Goal: Information Seeking & Learning: Learn about a topic

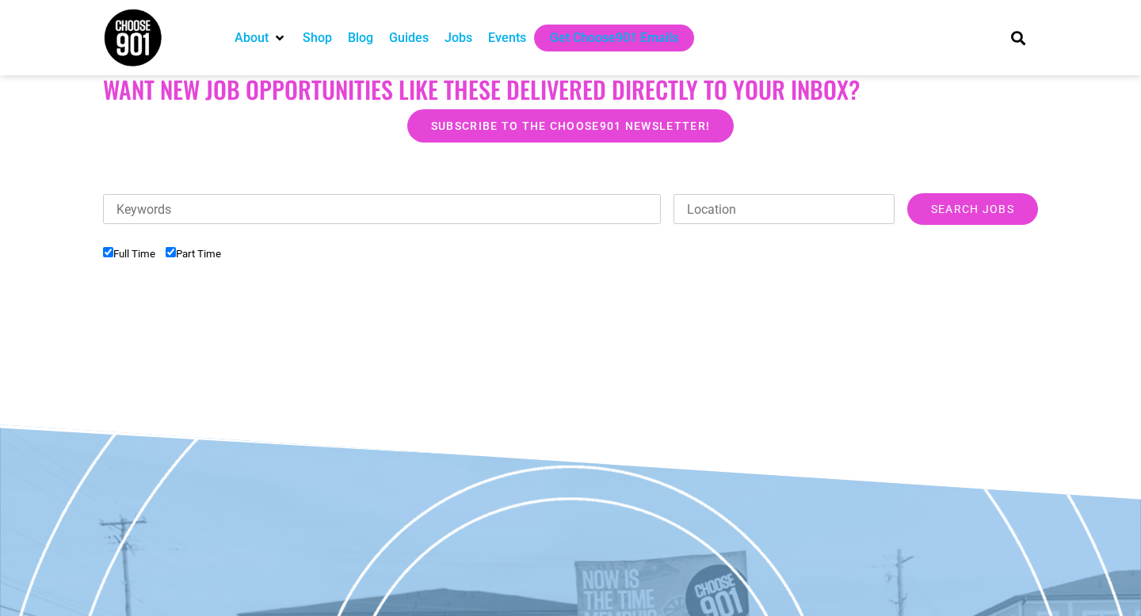
scroll to position [414, 0]
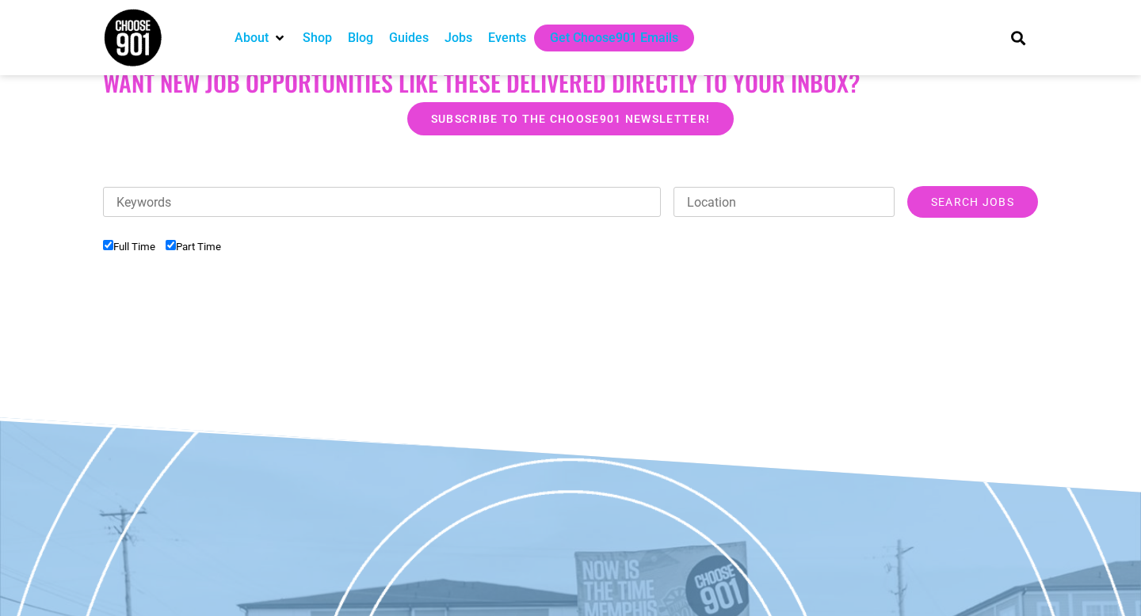
click at [800, 226] on div "Keywords Location Category Administrative Communication Counseling Creative Cus…" at bounding box center [570, 210] width 935 height 48
click at [799, 212] on input "Location" at bounding box center [783, 202] width 221 height 30
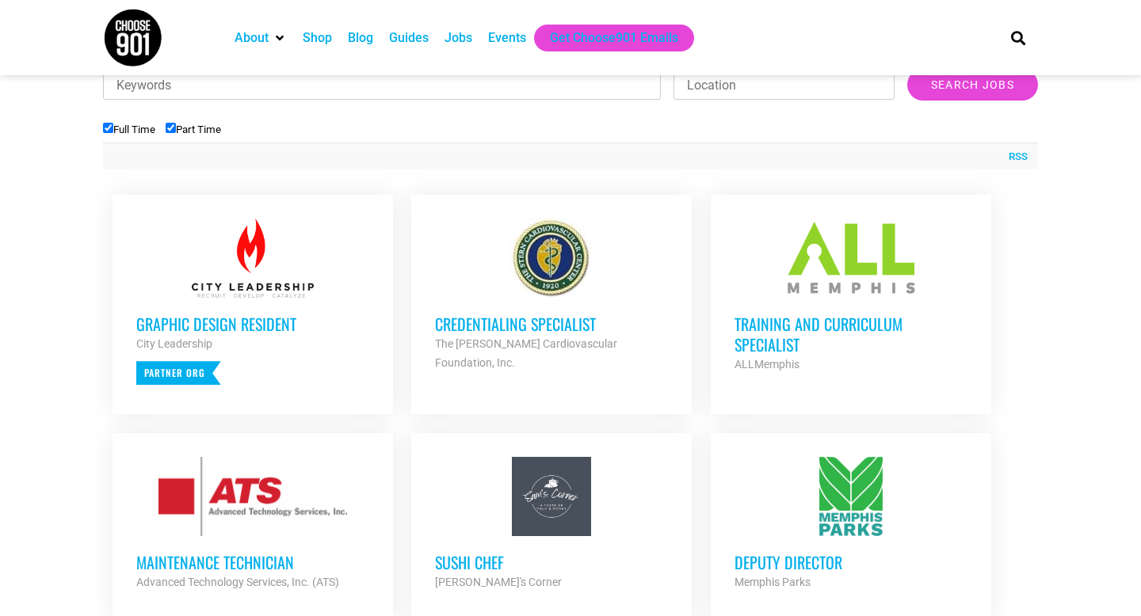
scroll to position [532, 0]
click at [796, 336] on h3 "Training and Curriculum Specialist" at bounding box center [851, 333] width 233 height 41
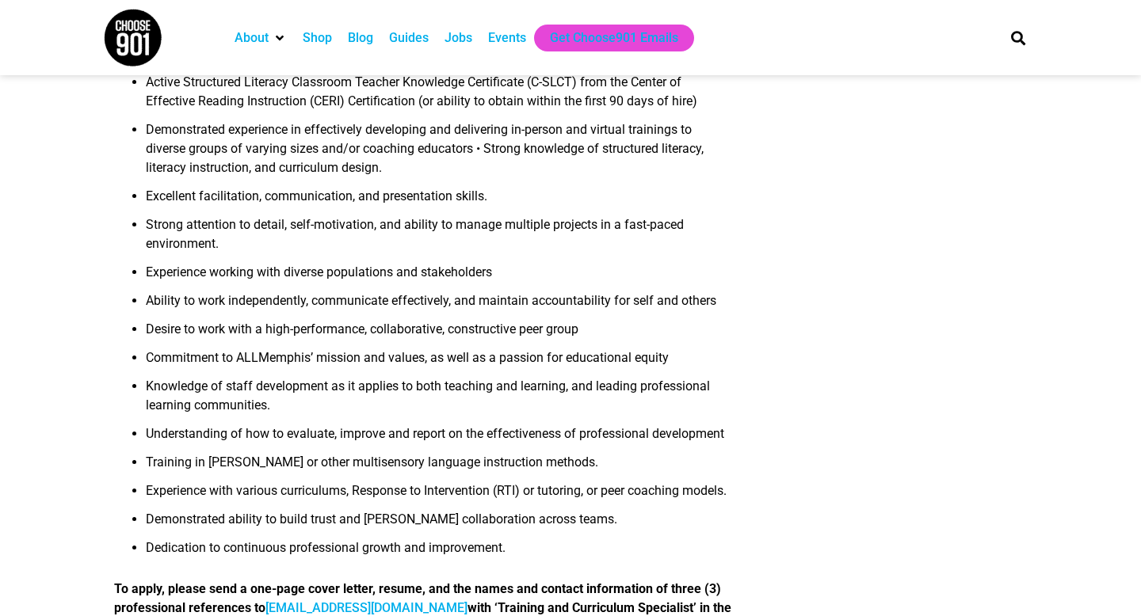
scroll to position [1202, 0]
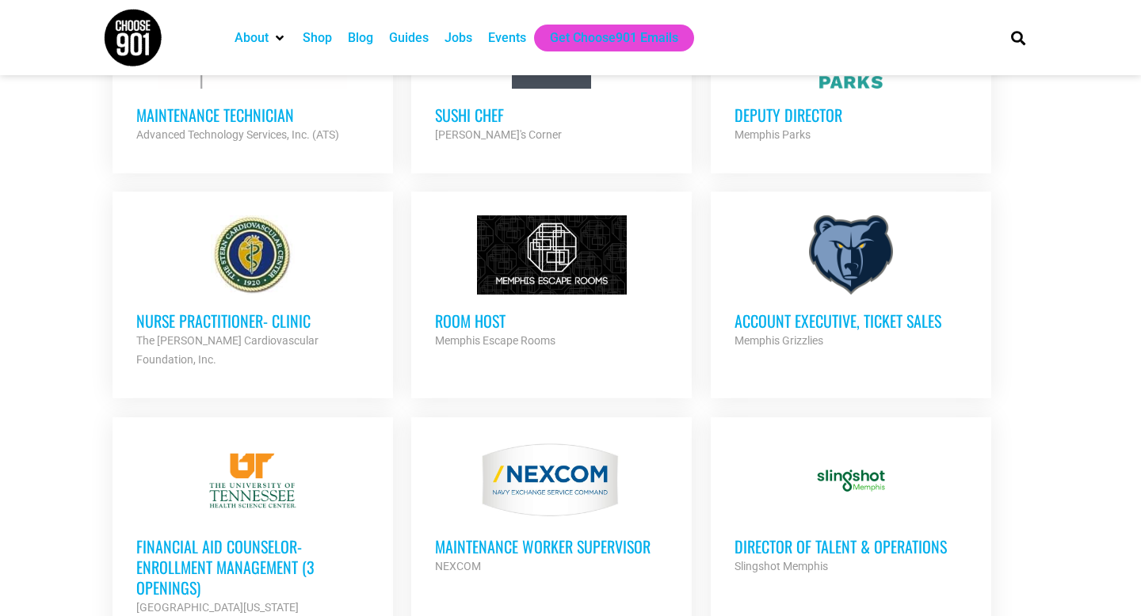
scroll to position [983, 0]
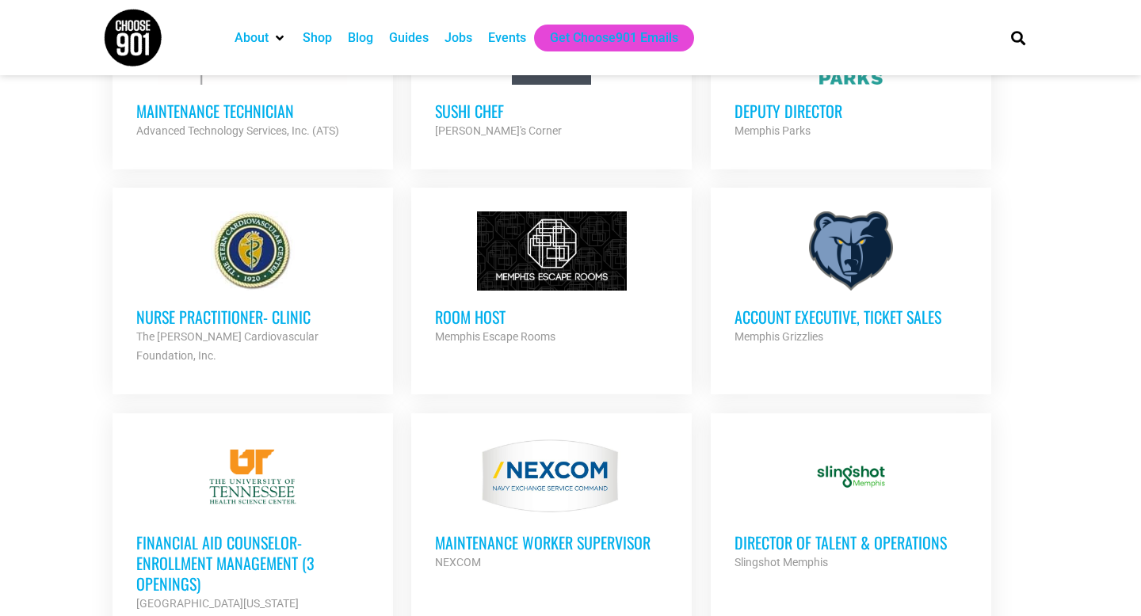
click at [757, 311] on h3 "Account Executive, Ticket Sales" at bounding box center [851, 317] width 233 height 21
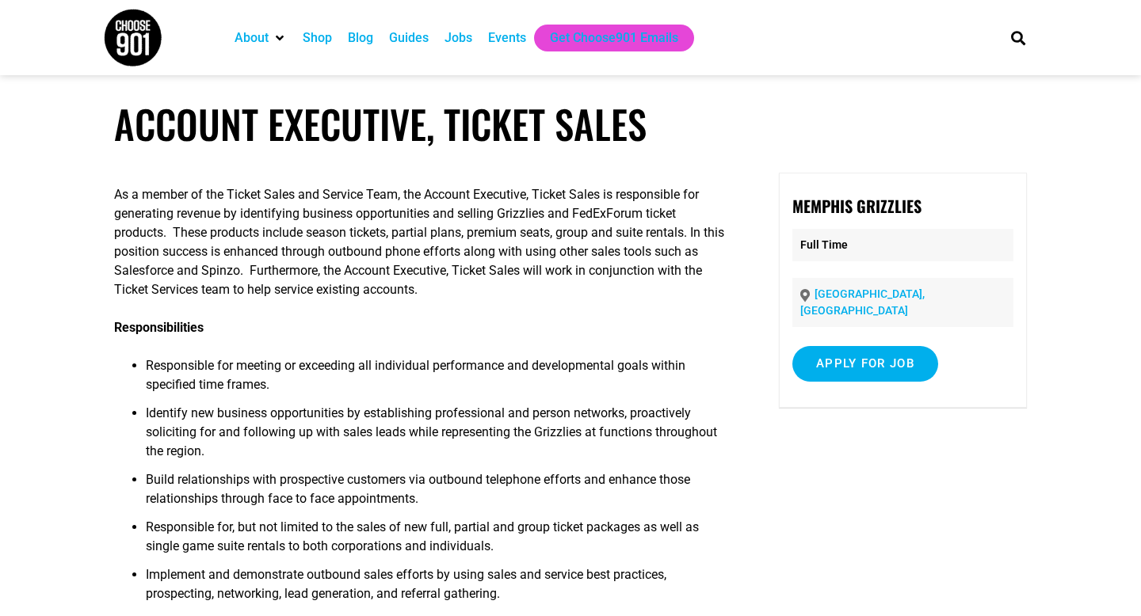
scroll to position [5, 0]
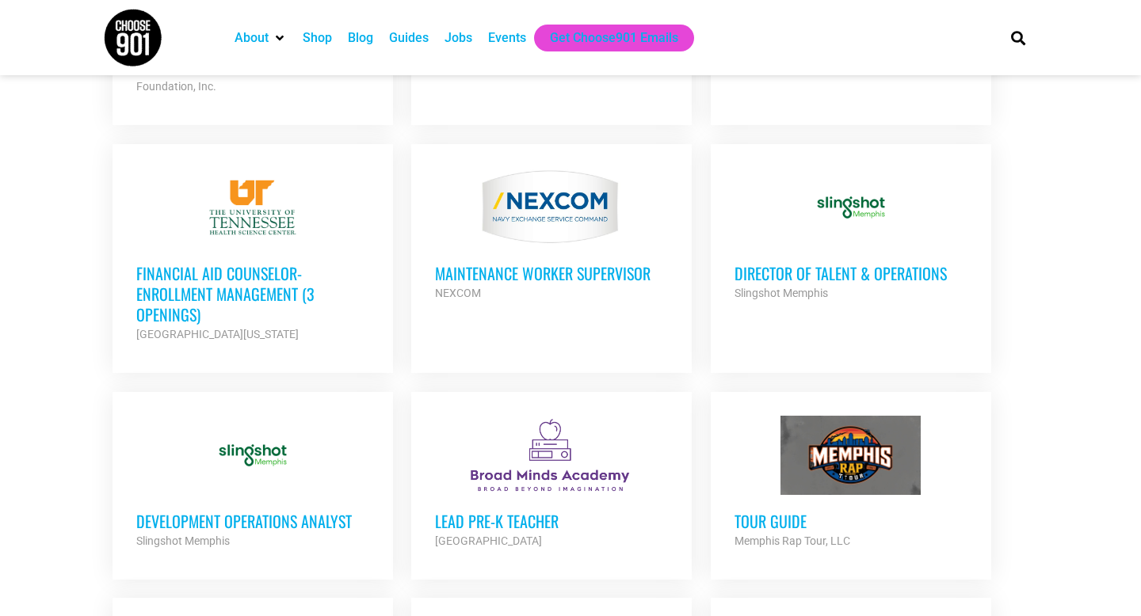
scroll to position [1253, 0]
click at [206, 510] on h3 "Development Operations Analyst" at bounding box center [252, 520] width 233 height 21
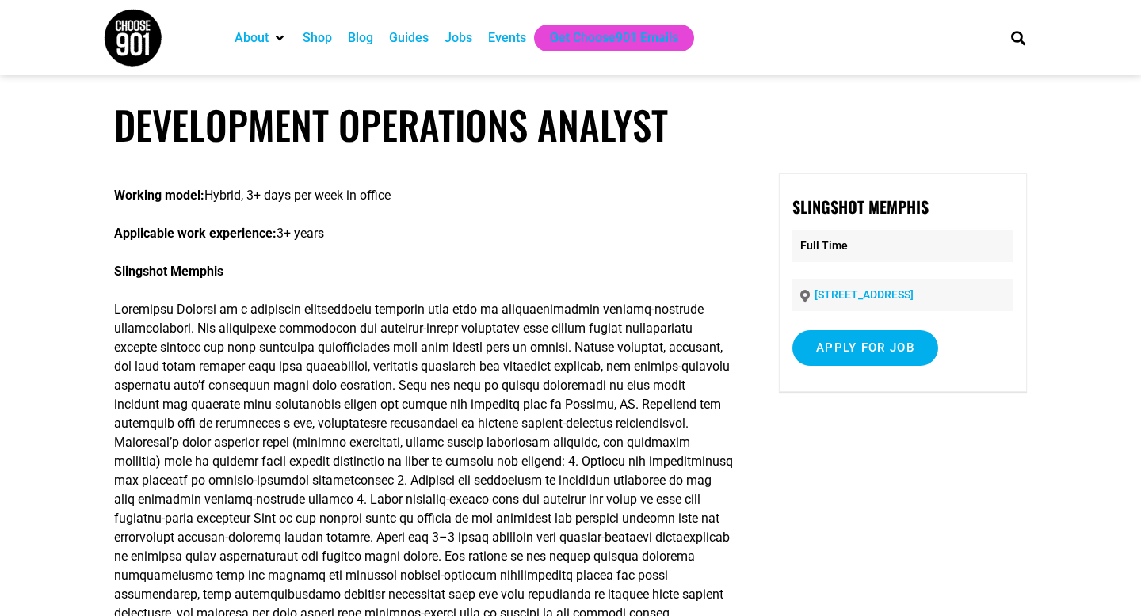
click at [854, 294] on link "2481 Broad Ave, Memphis, TN" at bounding box center [864, 294] width 99 height 13
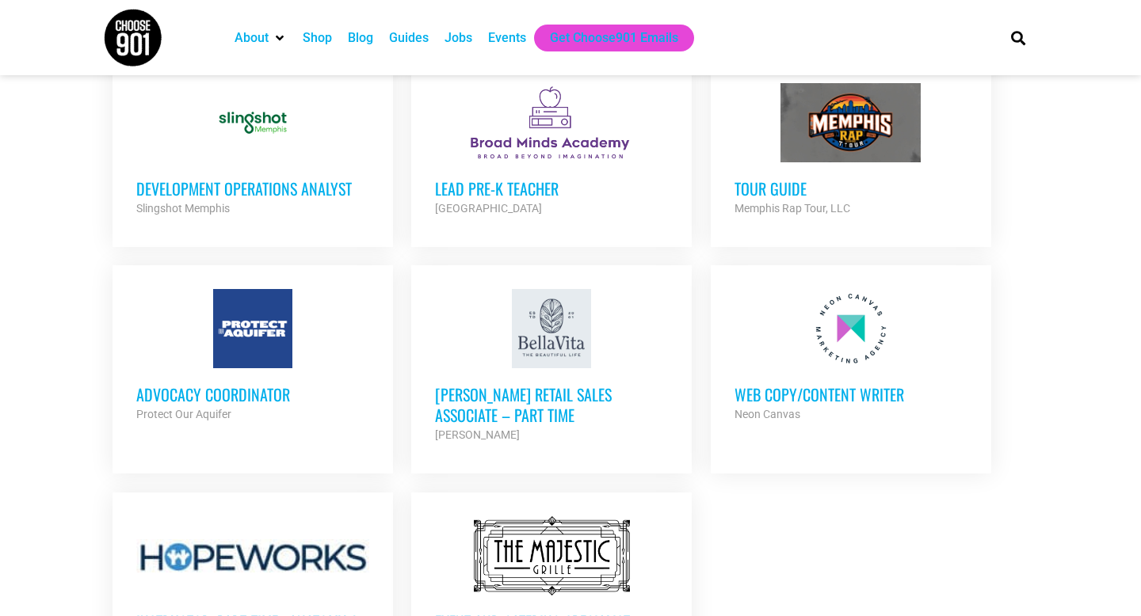
scroll to position [1588, 0]
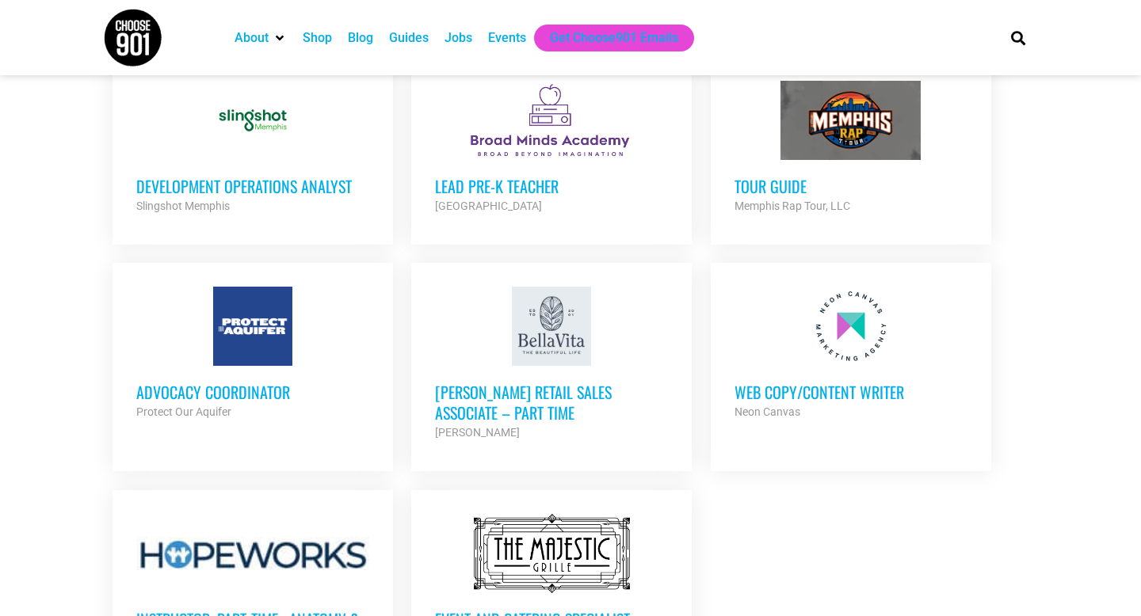
click at [257, 382] on h3 "Advocacy Coordinator" at bounding box center [252, 392] width 233 height 21
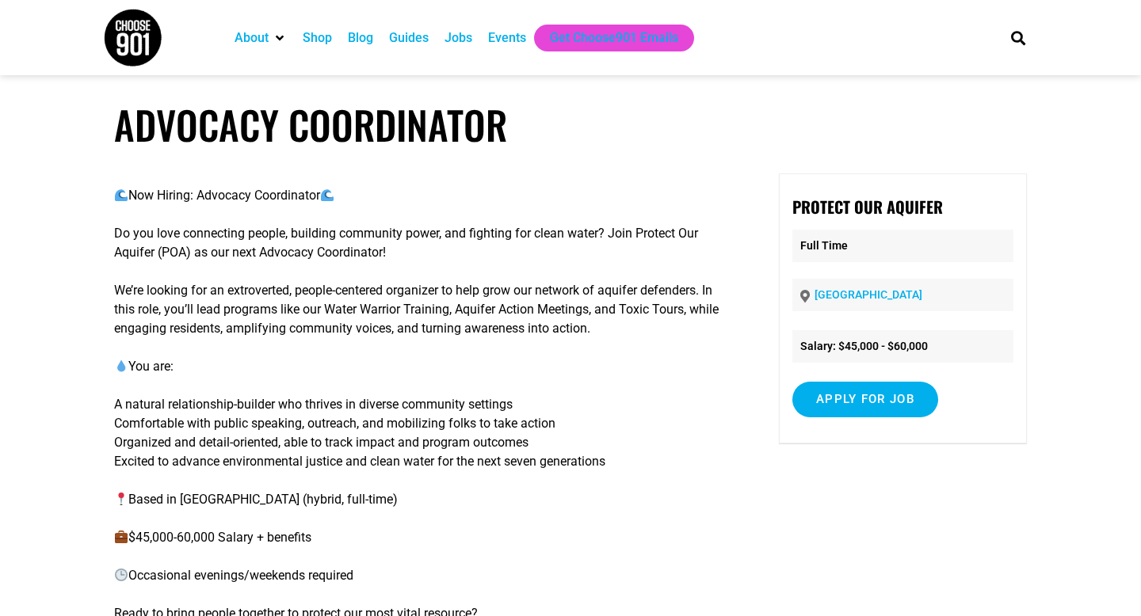
scroll to position [21, 0]
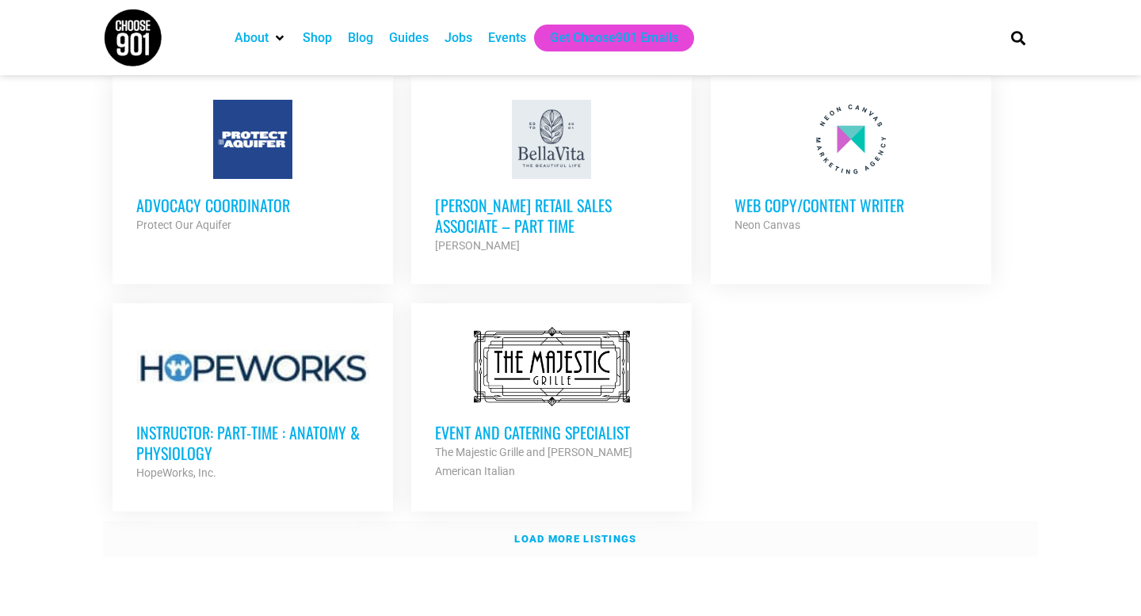
scroll to position [1776, 0]
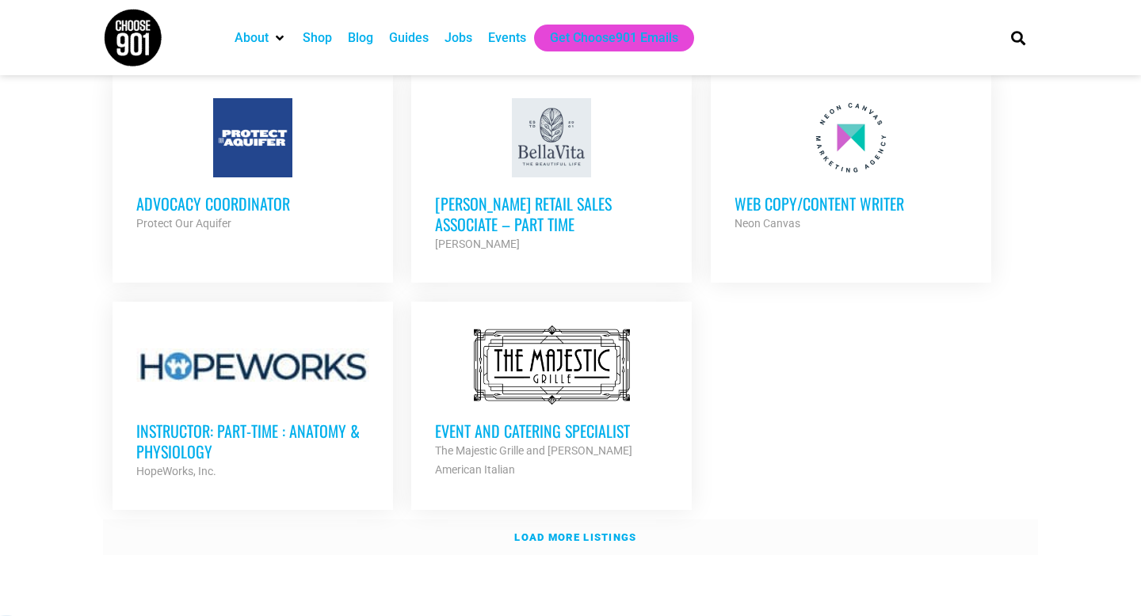
click at [528, 520] on link "Load more listings" at bounding box center [570, 538] width 935 height 36
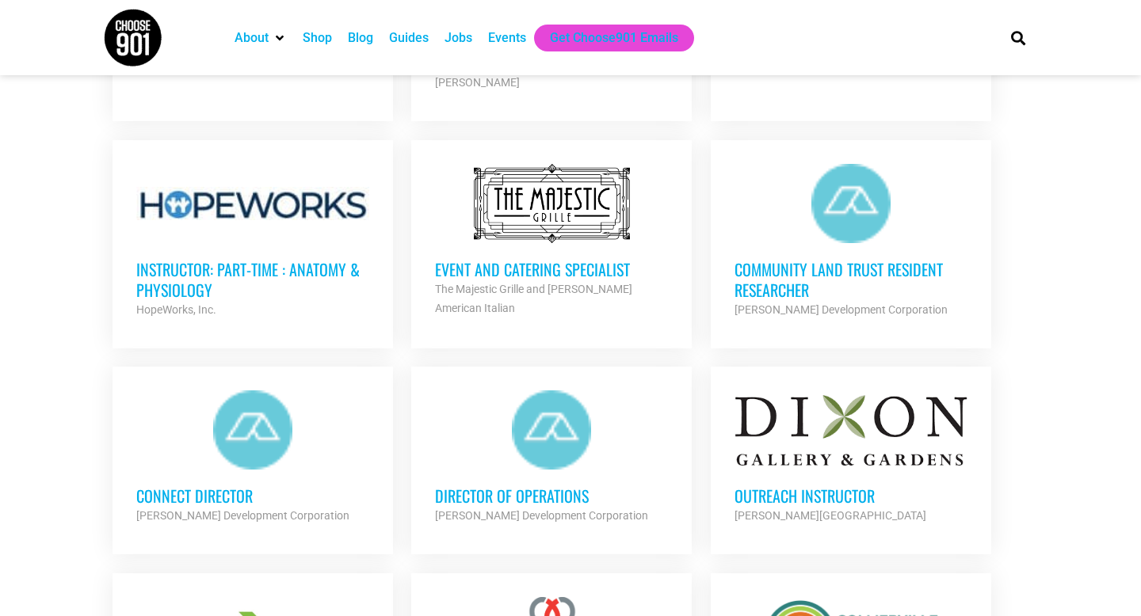
scroll to position [1948, 0]
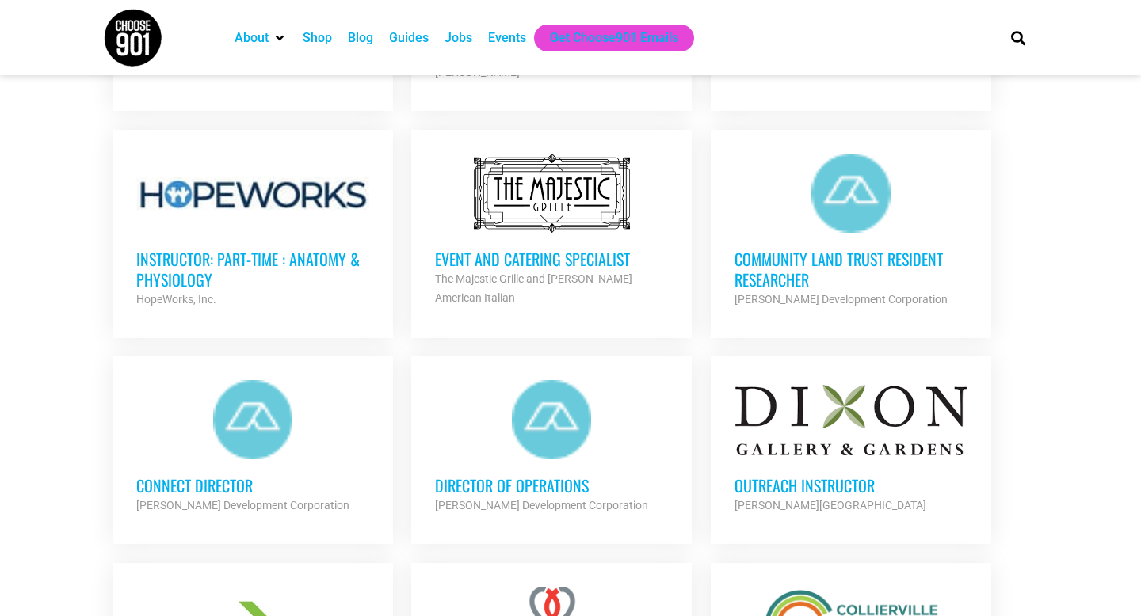
click at [513, 475] on h3 "Director of Operations" at bounding box center [551, 485] width 233 height 21
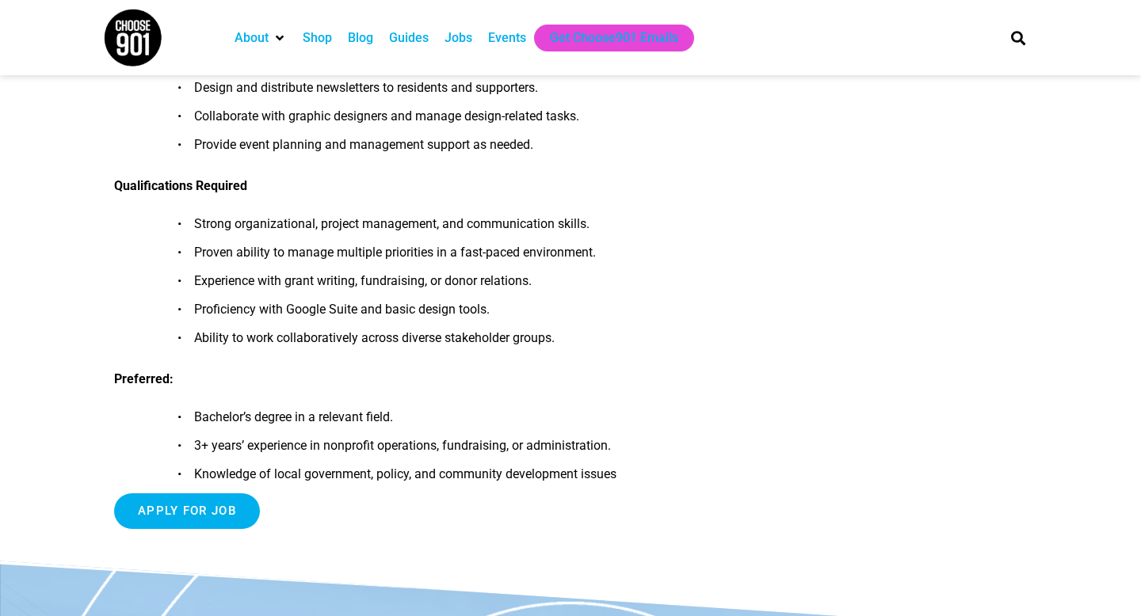
scroll to position [1312, 0]
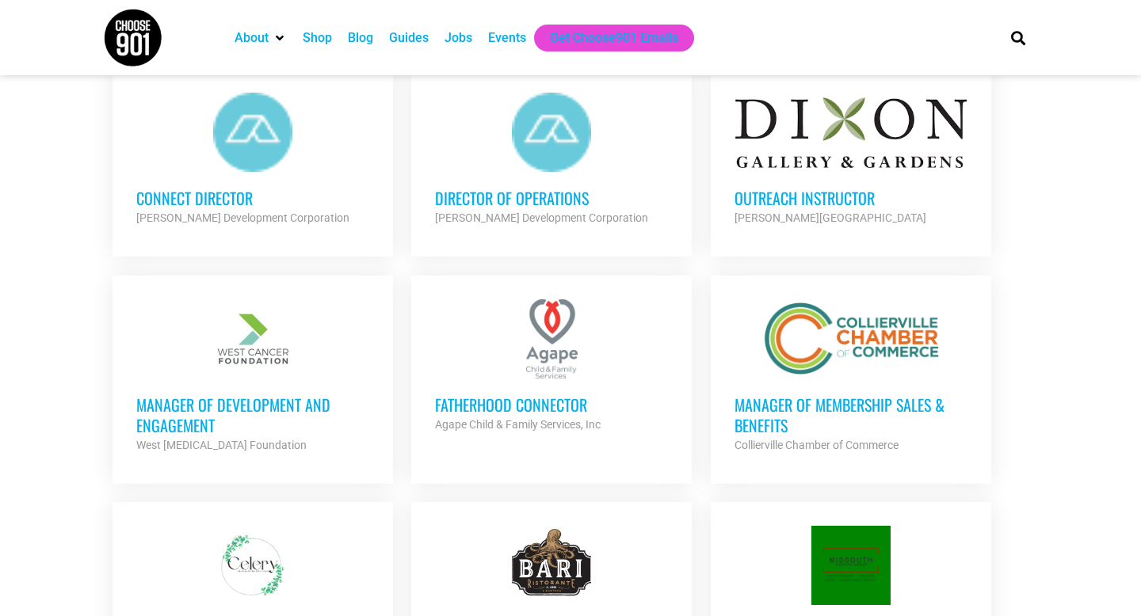
scroll to position [2237, 0]
click at [760, 394] on h3 "Manager of Membership Sales & Benefits" at bounding box center [851, 414] width 233 height 41
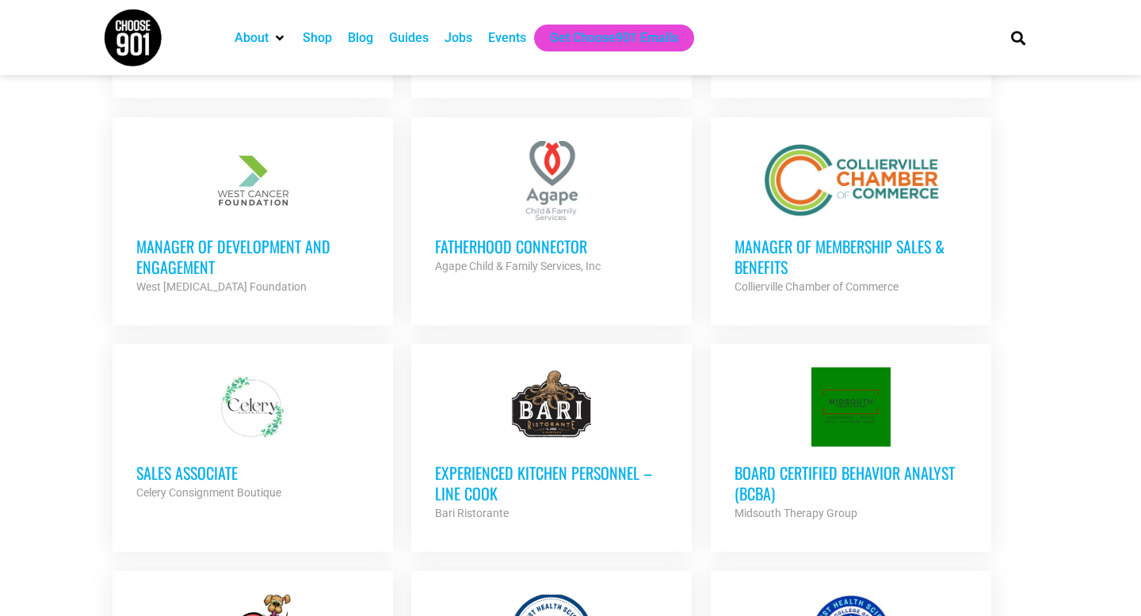
scroll to position [2396, 0]
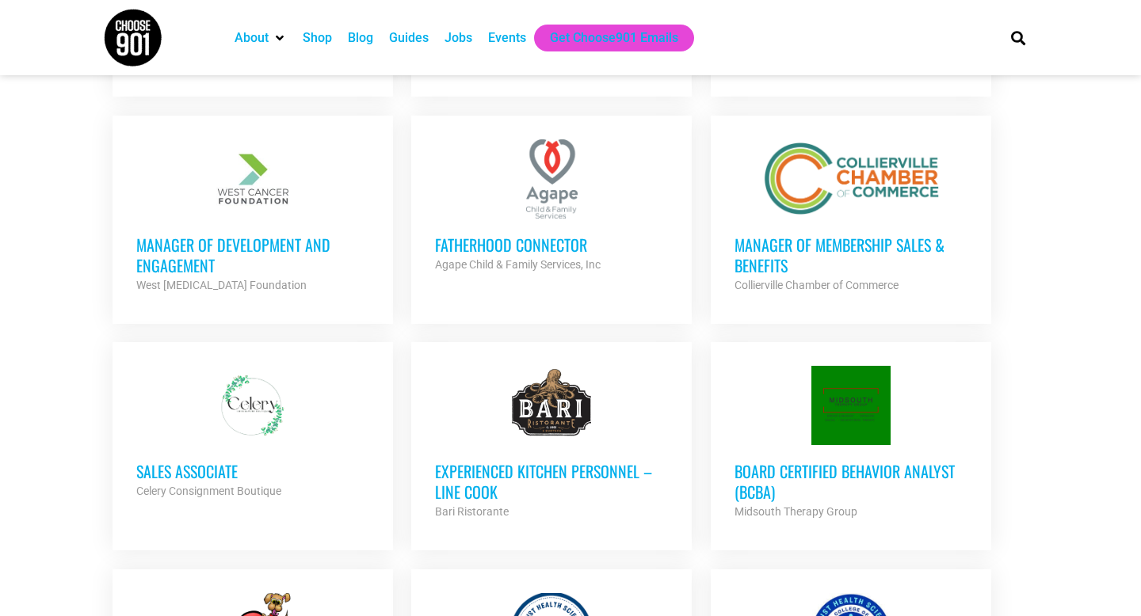
click at [202, 235] on h3 "Manager of Development and Engagement" at bounding box center [252, 255] width 233 height 41
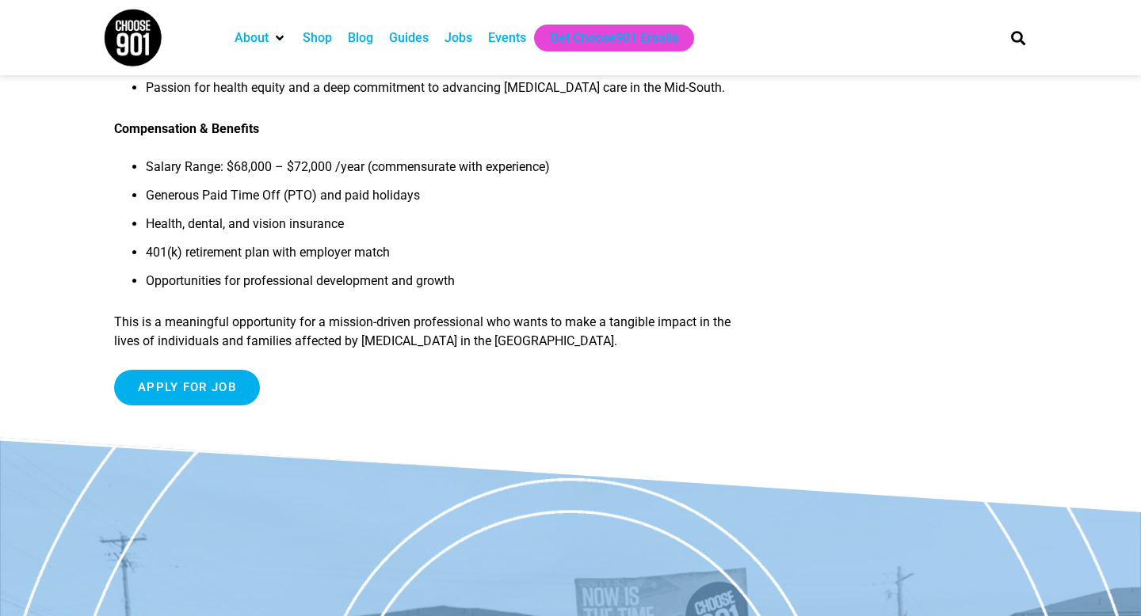
scroll to position [2070, 0]
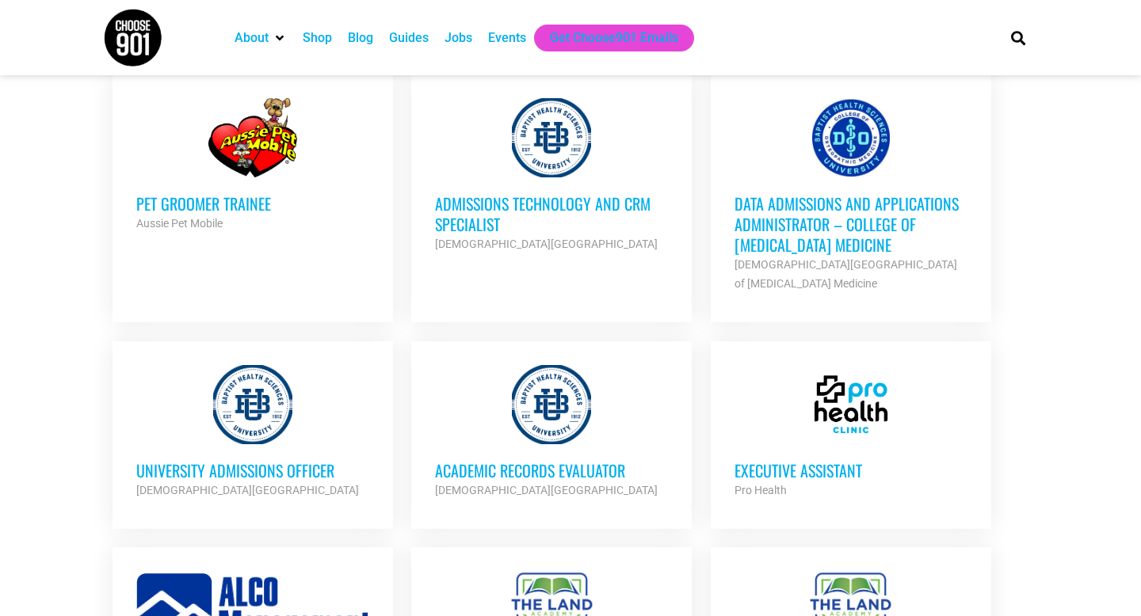
scroll to position [2893, 0]
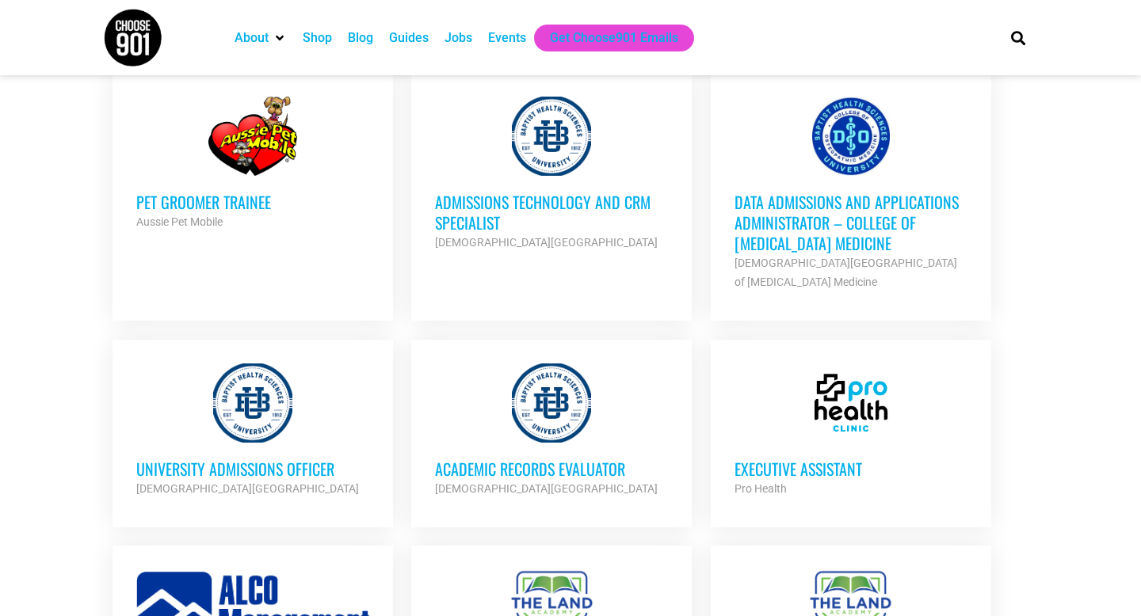
click at [758, 459] on h3 "Executive Assistant" at bounding box center [851, 469] width 233 height 21
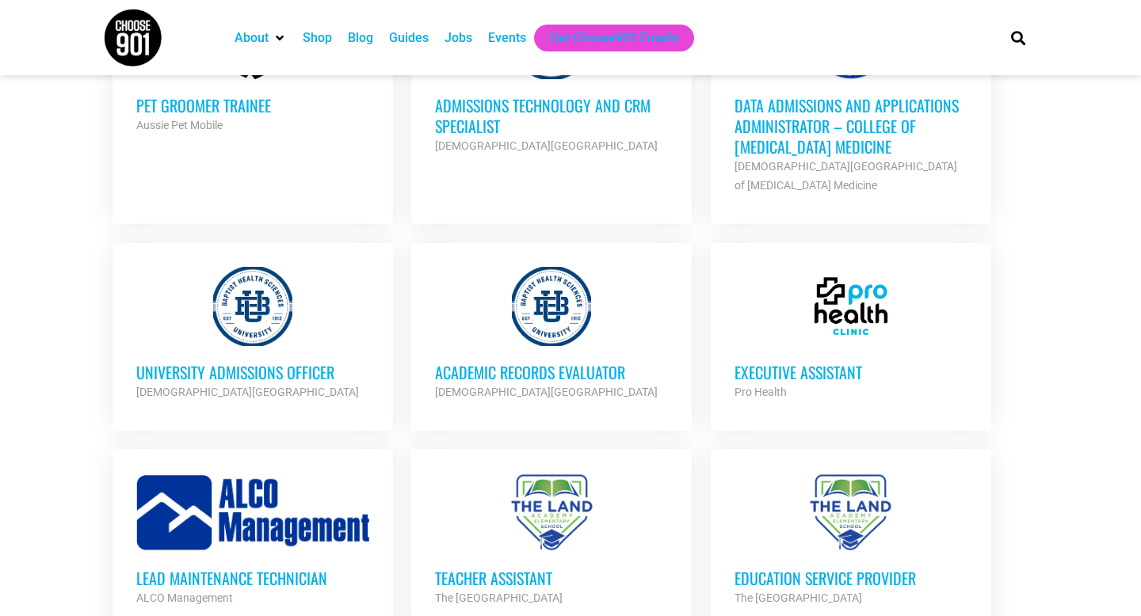
scroll to position [2991, 0]
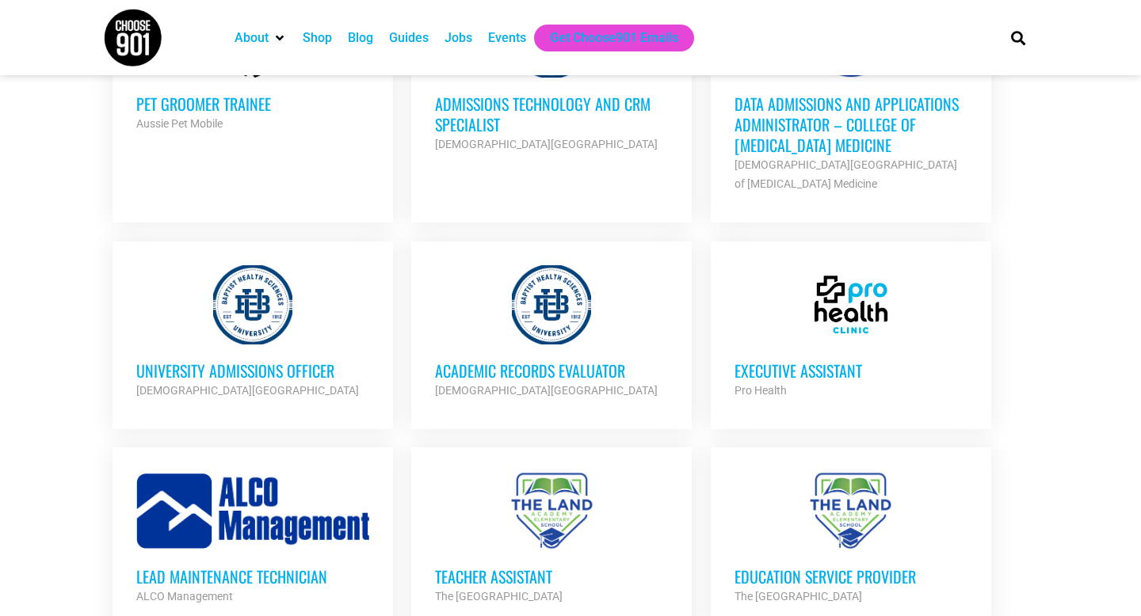
click at [788, 361] on h3 "Executive Assistant" at bounding box center [851, 371] width 233 height 21
click at [793, 361] on h3 "Executive Assistant" at bounding box center [851, 371] width 233 height 21
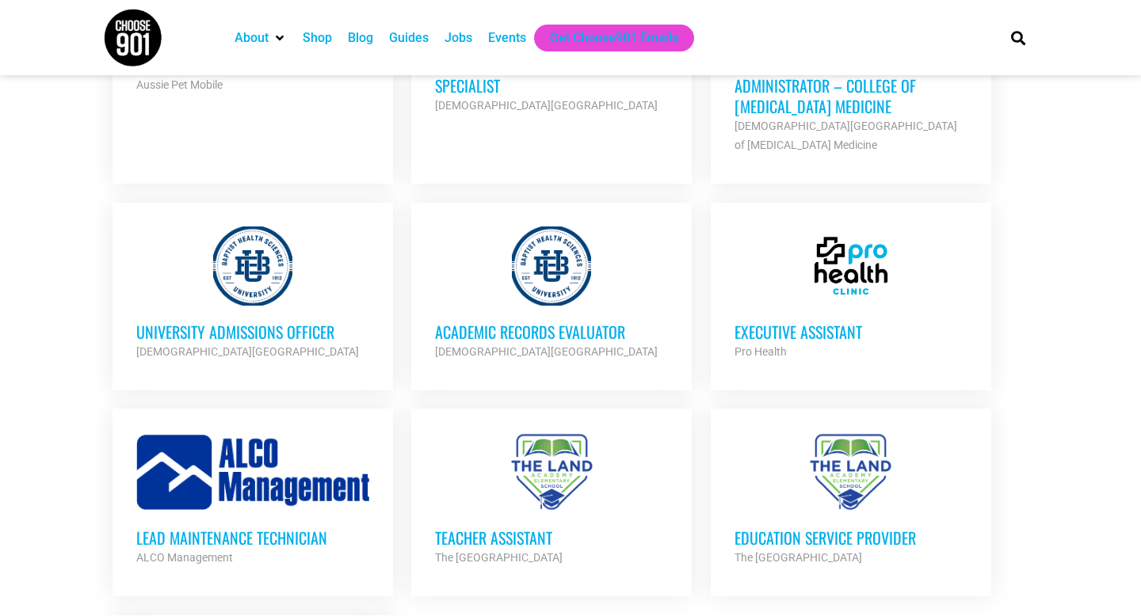
click at [844, 254] on div at bounding box center [851, 266] width 233 height 79
click at [811, 322] on h3 "Executive Assistant" at bounding box center [851, 332] width 233 height 21
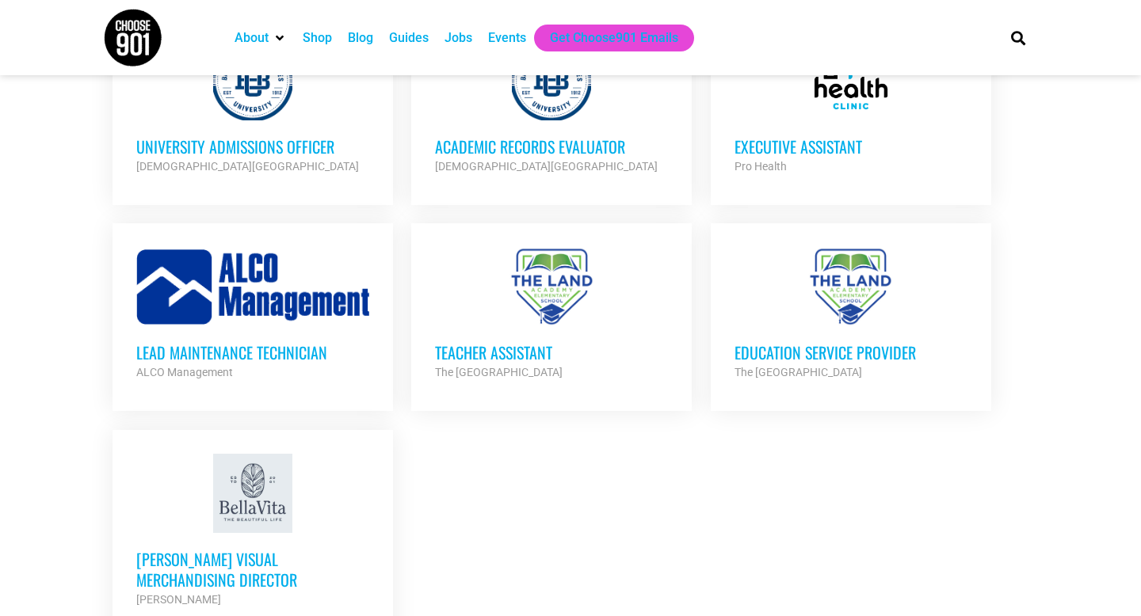
scroll to position [3245, 0]
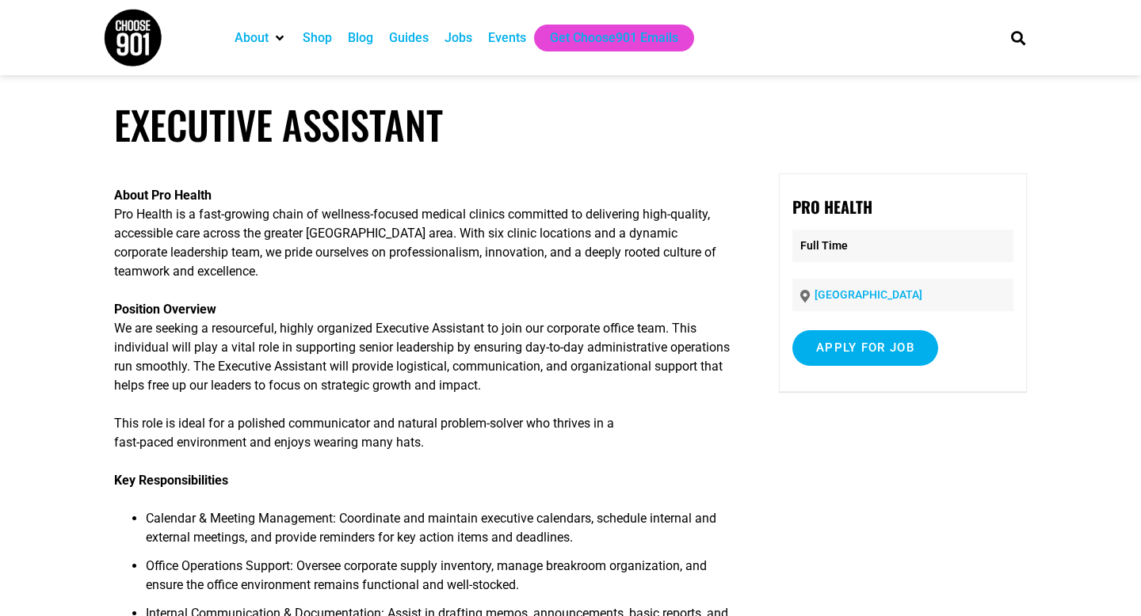
click at [839, 296] on link "[GEOGRAPHIC_DATA]" at bounding box center [869, 294] width 108 height 13
